Goal: Task Accomplishment & Management: Use online tool/utility

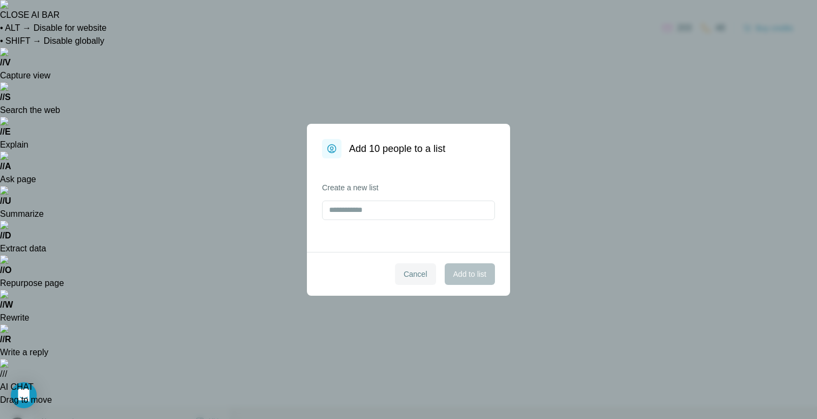
click at [412, 273] on span "Cancel" at bounding box center [416, 274] width 24 height 11
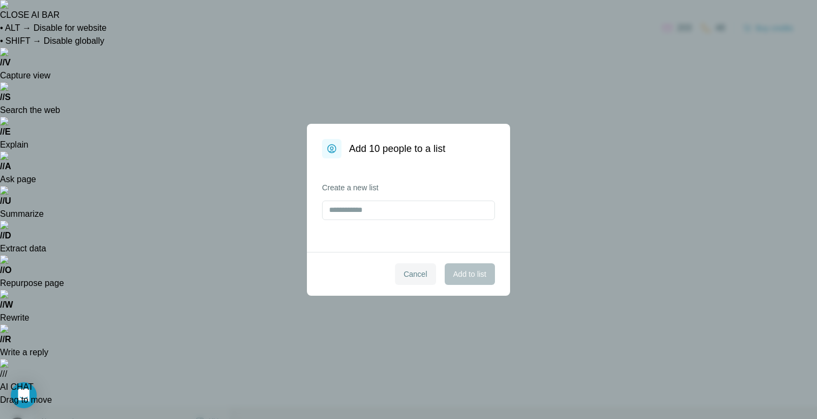
click at [415, 269] on span "Cancel" at bounding box center [416, 274] width 24 height 11
